Goal: Browse casually

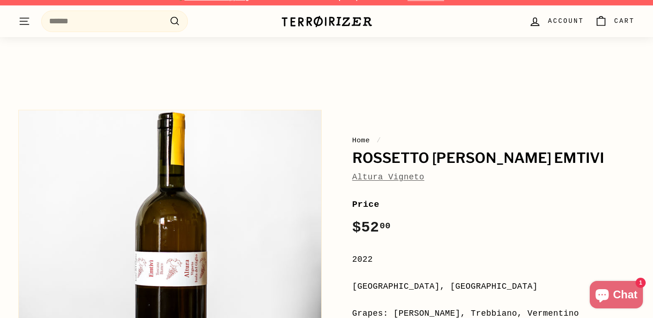
scroll to position [83, 0]
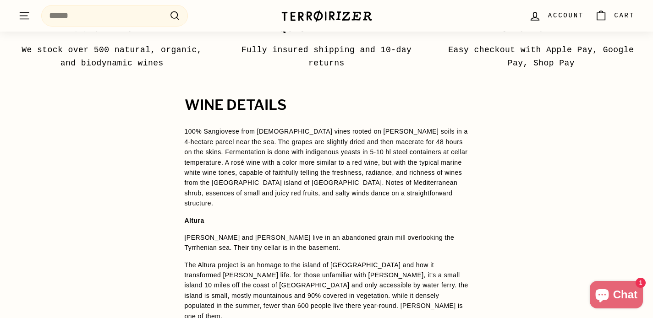
scroll to position [664, 0]
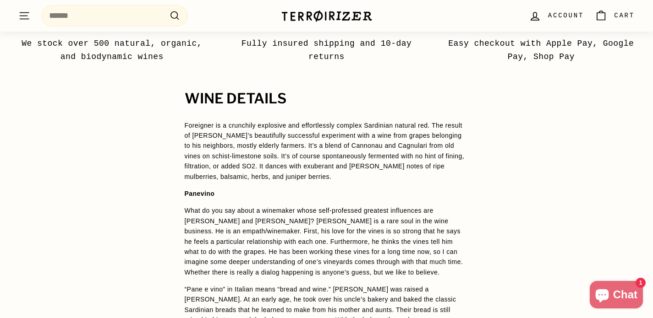
scroll to position [697, 0]
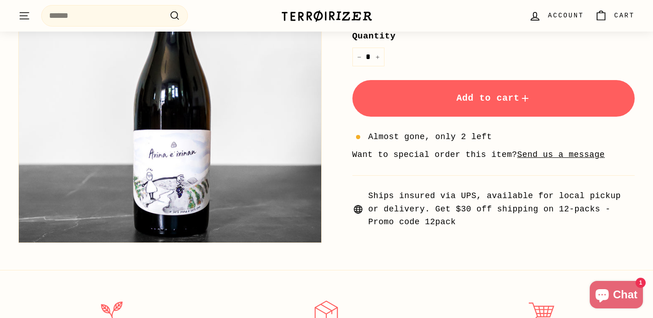
scroll to position [290, 0]
